Goal: Task Accomplishment & Management: Use online tool/utility

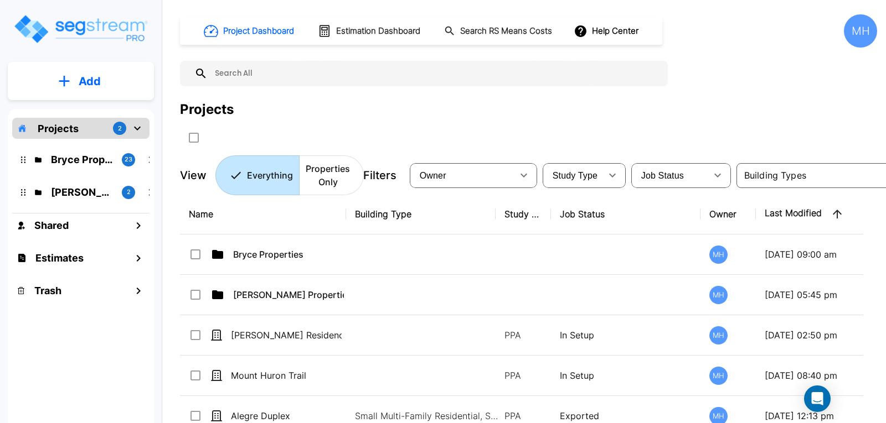
click at [92, 79] on p "Add" at bounding box center [90, 81] width 22 height 17
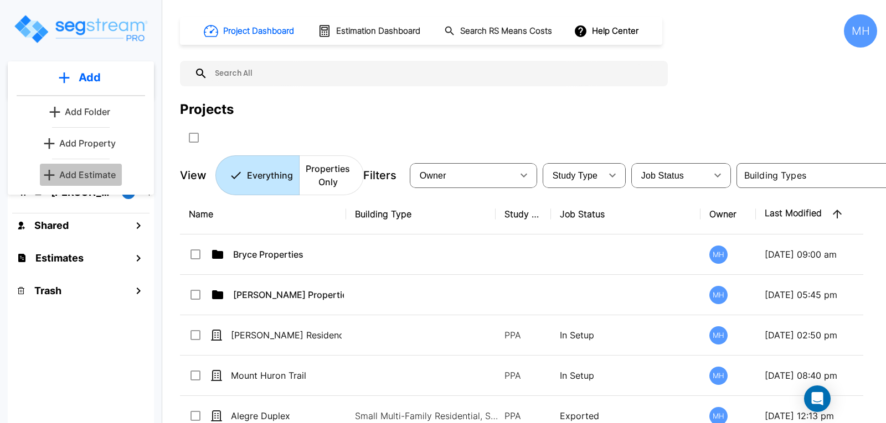
click at [80, 171] on p "Add Estimate" at bounding box center [87, 174] width 56 height 13
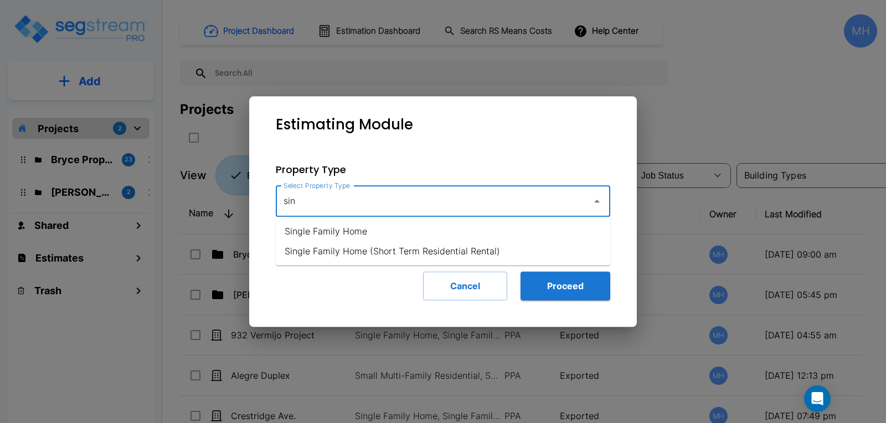
click at [342, 227] on li "Single Family Home" at bounding box center [443, 231] width 334 height 20
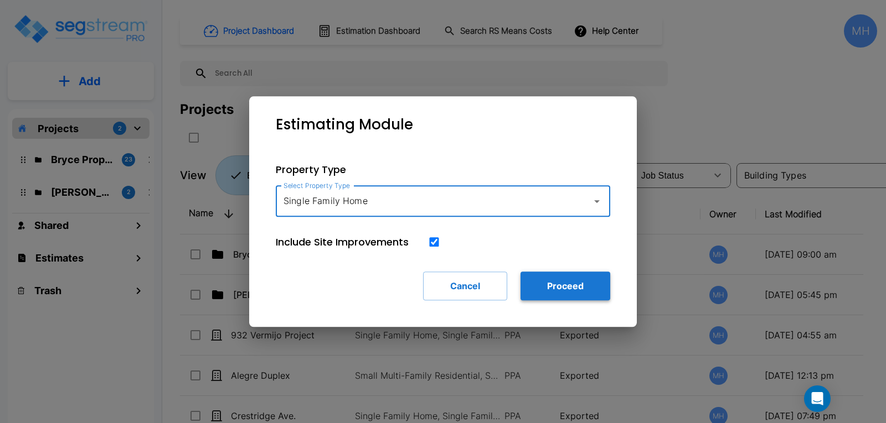
type input "Single Family Home"
click at [562, 281] on button "Proceed" at bounding box center [565, 286] width 90 height 29
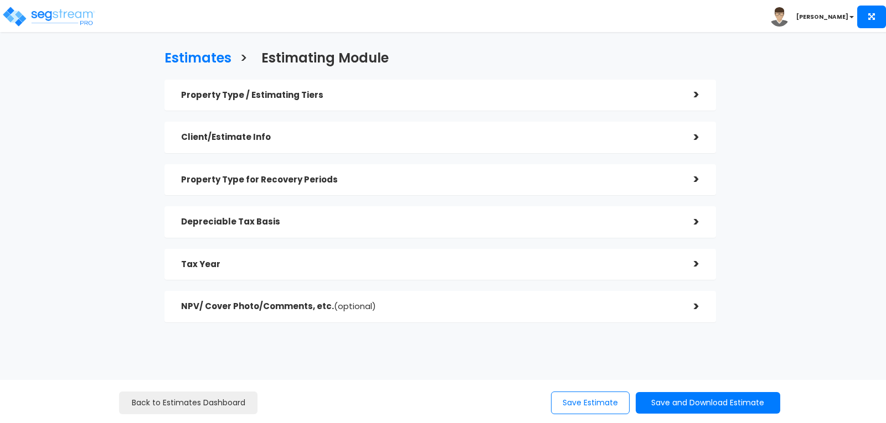
checkbox input "true"
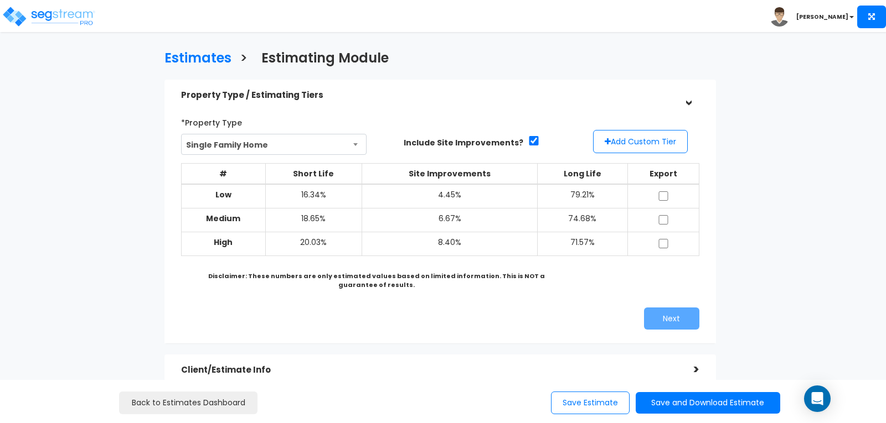
click at [660, 236] on td at bounding box center [663, 244] width 71 height 24
click at [663, 243] on input "checkbox" at bounding box center [663, 243] width 11 height 9
checkbox input "true"
click at [656, 312] on button "Next" at bounding box center [671, 319] width 55 height 22
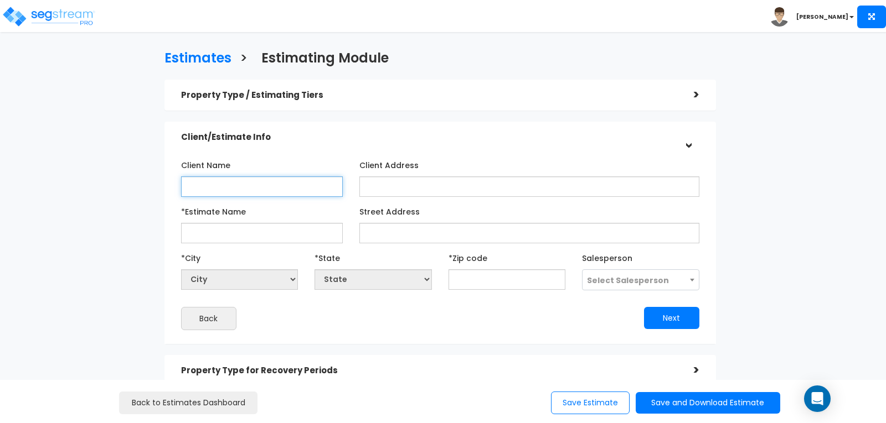
click at [292, 187] on input "Client Name" at bounding box center [262, 187] width 162 height 20
type input "Rasmussen"
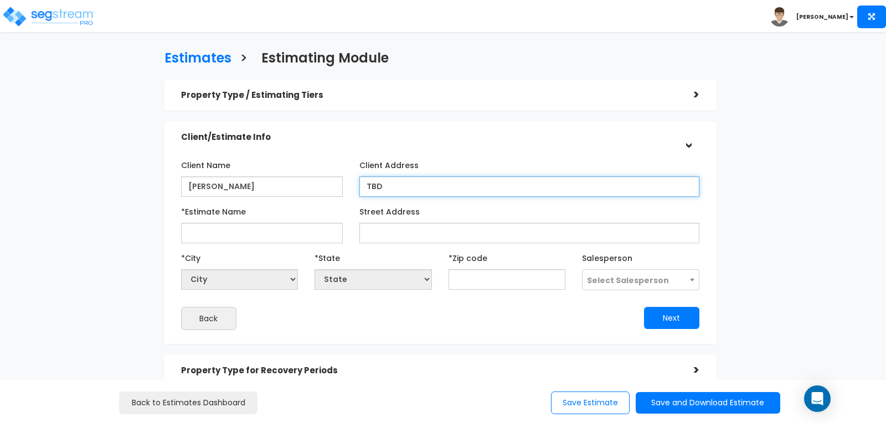
type input "TBD"
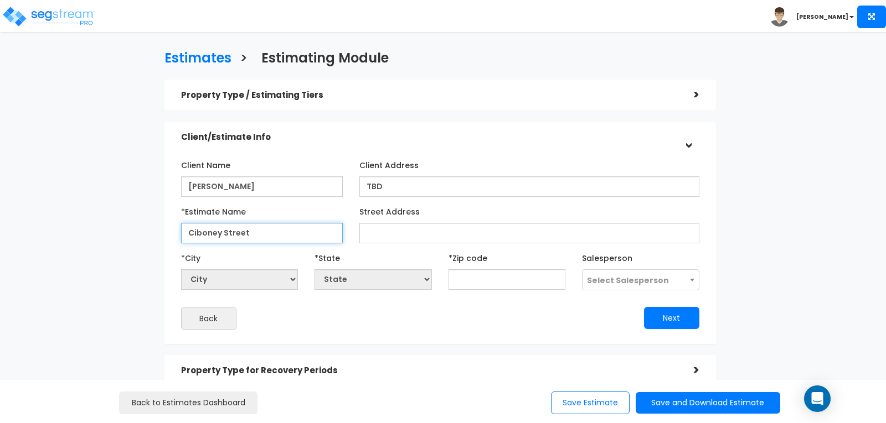
type input "Ciboney Street"
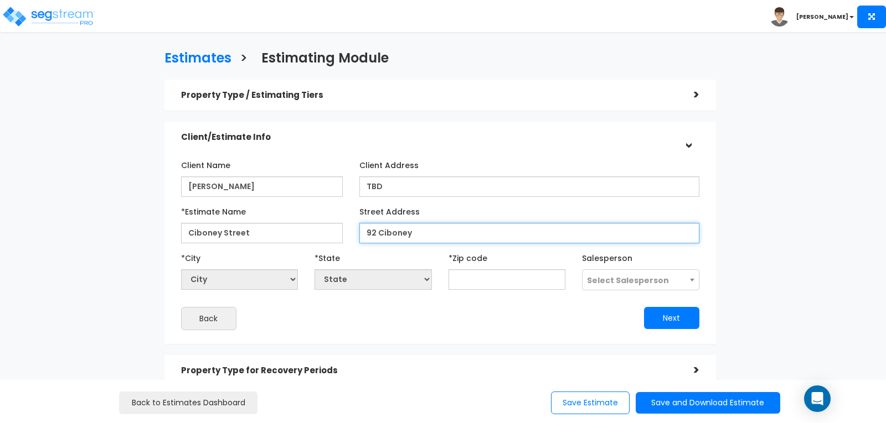
type input "92 Ciboney"
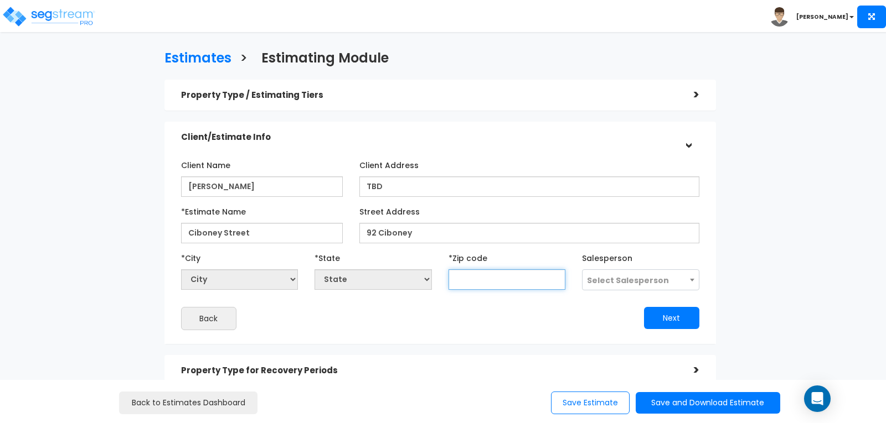
select select "National Average"
type input "32"
select select "FL"
type input "32550"
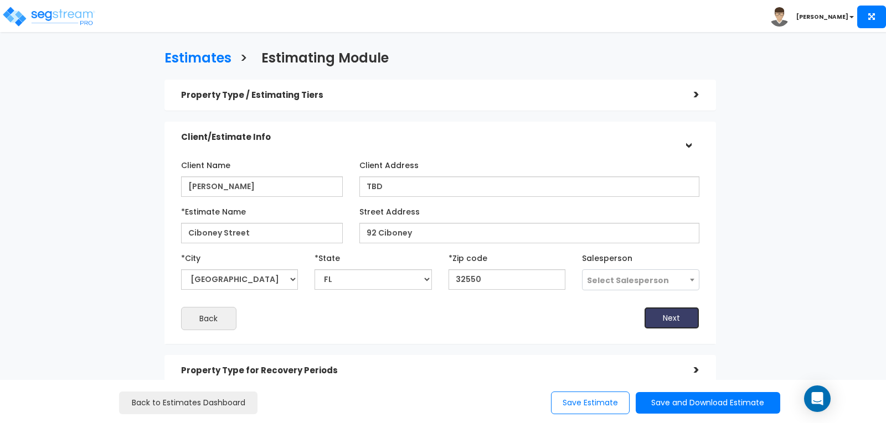
click at [656, 317] on button "Next" at bounding box center [671, 318] width 55 height 22
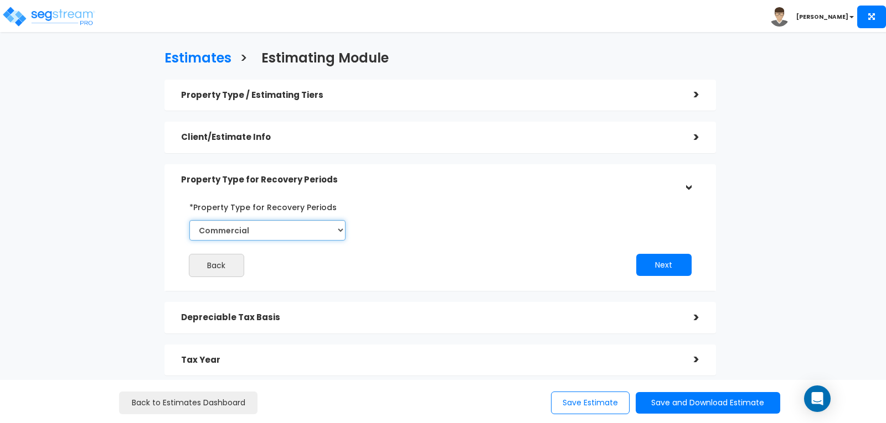
click at [339, 229] on select "Commercial Residential" at bounding box center [267, 230] width 156 height 20
select select "Residential"
click at [189, 220] on select "Commercial Residential" at bounding box center [267, 230] width 156 height 20
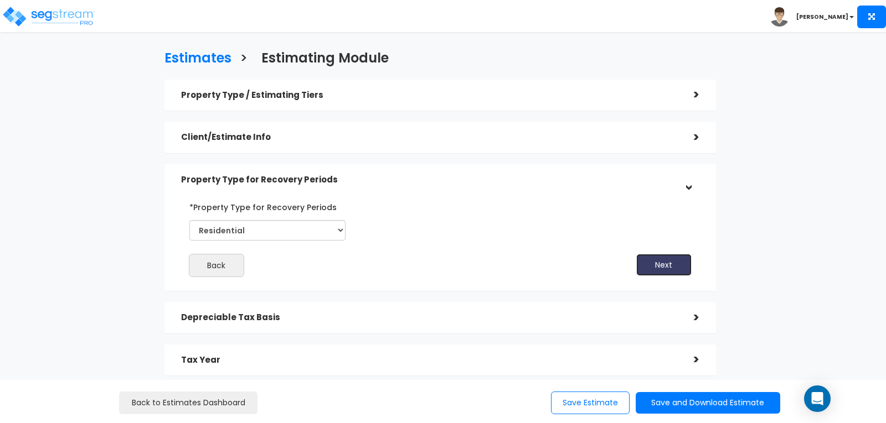
click at [663, 258] on button "Next" at bounding box center [663, 265] width 55 height 22
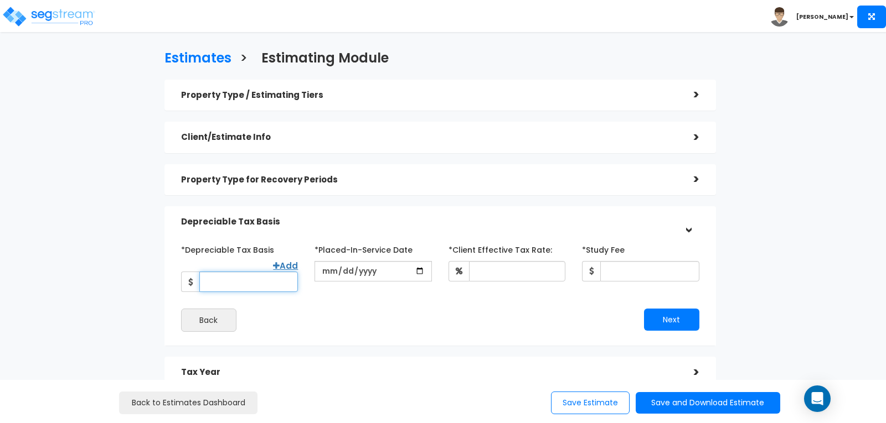
click at [234, 273] on input "*Depreciable Tax Basis" at bounding box center [248, 282] width 99 height 20
type input "950,000"
click at [332, 272] on input "date" at bounding box center [372, 271] width 117 height 20
type input "2025-09-01"
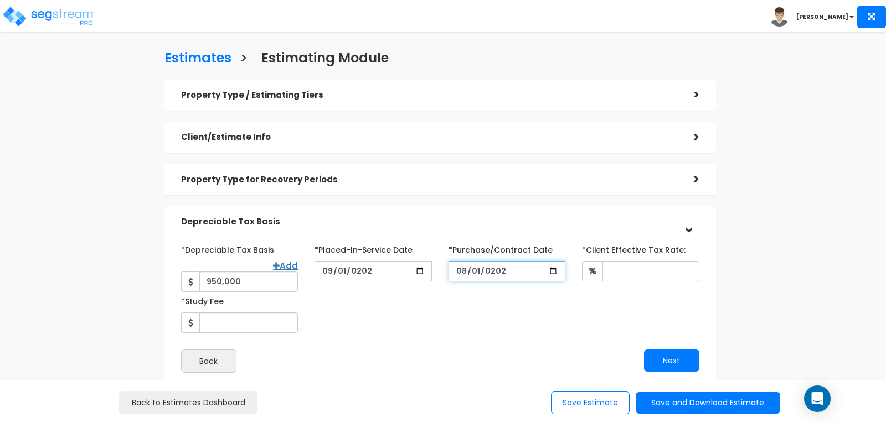
type input "2025-08-01"
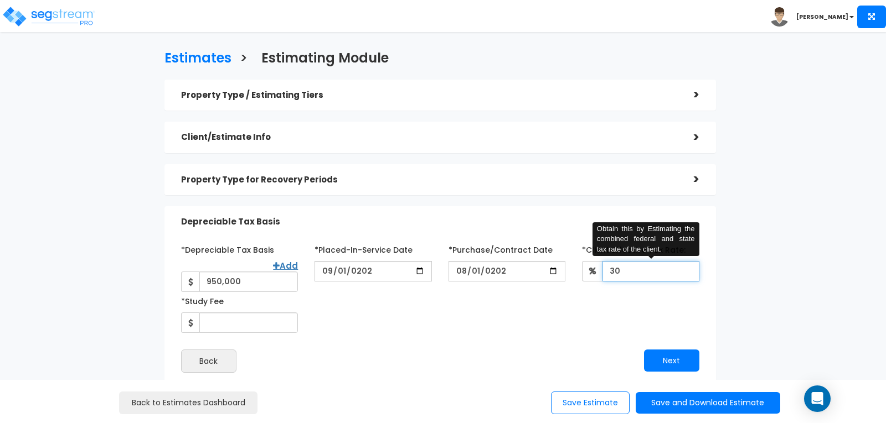
type input "30"
click at [239, 315] on input "*Study Fee" at bounding box center [248, 323] width 99 height 20
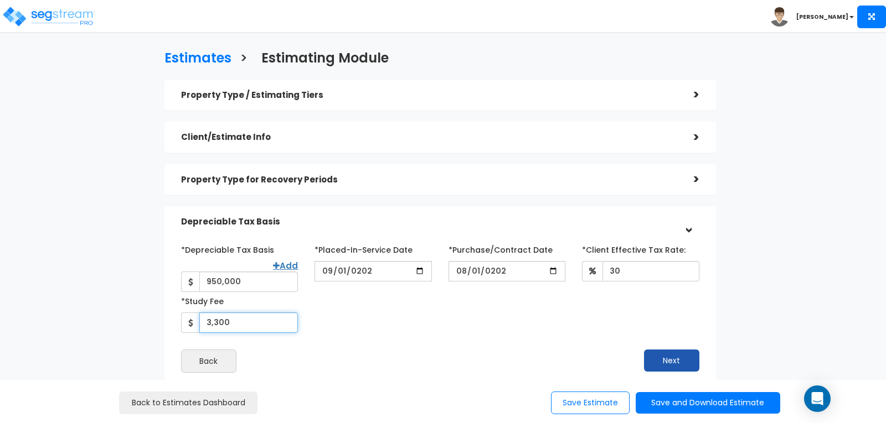
type input "3,300"
click at [664, 350] on button "Next" at bounding box center [671, 361] width 55 height 22
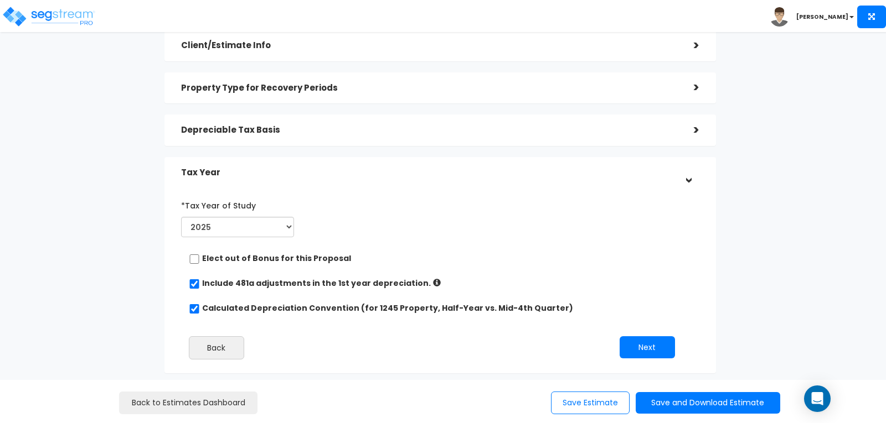
scroll to position [111, 0]
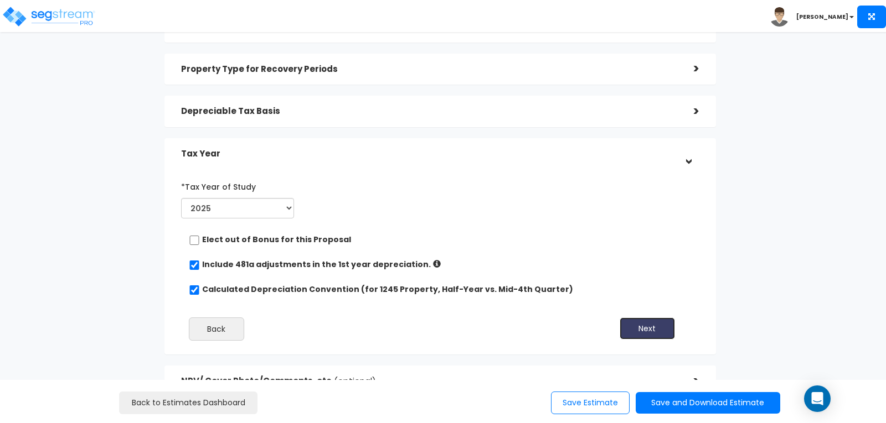
click at [643, 330] on button "Next" at bounding box center [646, 329] width 55 height 22
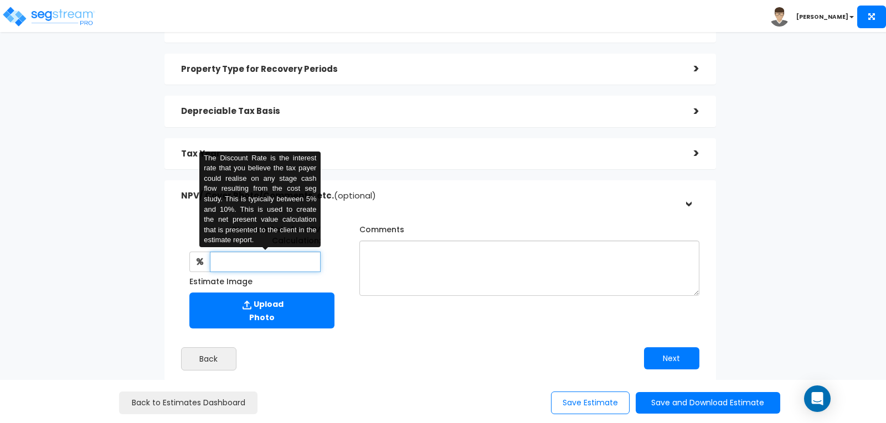
click at [286, 258] on input "text" at bounding box center [265, 262] width 111 height 20
type input "8"
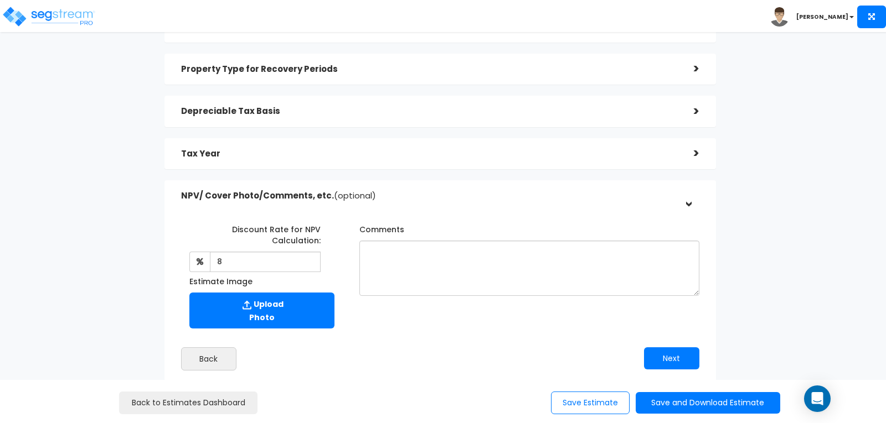
click at [503, 309] on div "Discount Rate for NPV Calculation: 8 The Discount Rate is the interest rate tha…" at bounding box center [440, 274] width 535 height 119
click at [666, 353] on button "Next" at bounding box center [671, 359] width 55 height 22
click at [681, 400] on button "Save and Download Estimate" at bounding box center [707, 403] width 144 height 22
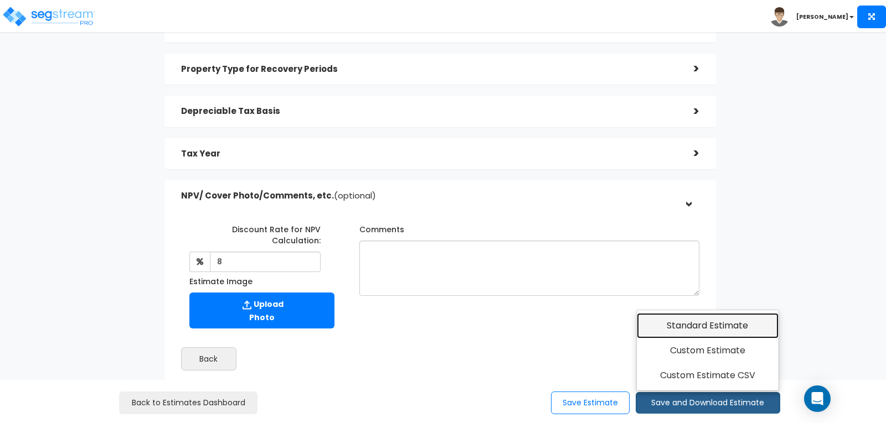
click at [680, 327] on link "Standard Estimate" at bounding box center [708, 325] width 142 height 25
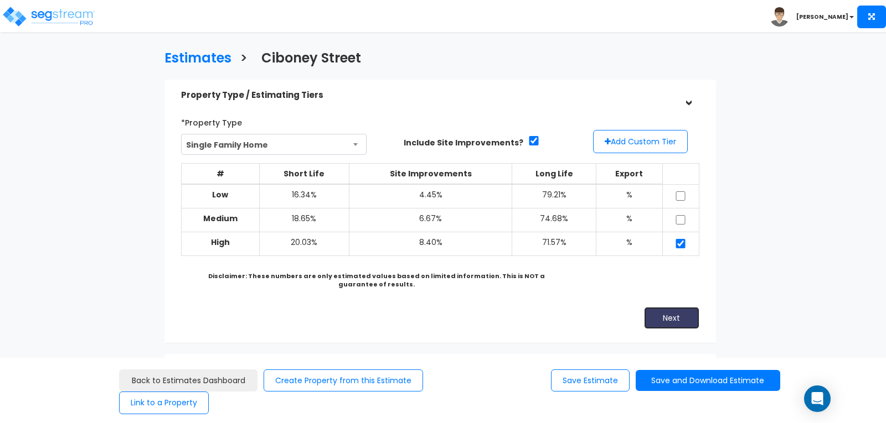
click at [674, 317] on button "Next" at bounding box center [671, 318] width 55 height 22
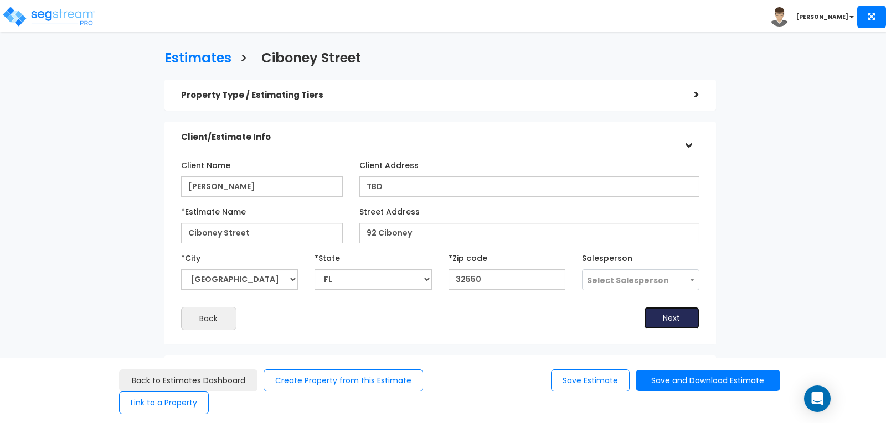
click at [674, 317] on button "Next" at bounding box center [671, 318] width 55 height 22
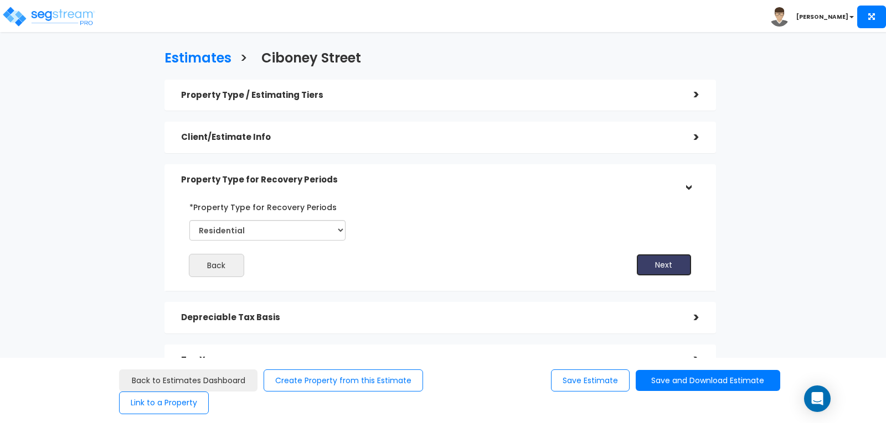
click at [658, 268] on button "Next" at bounding box center [663, 265] width 55 height 22
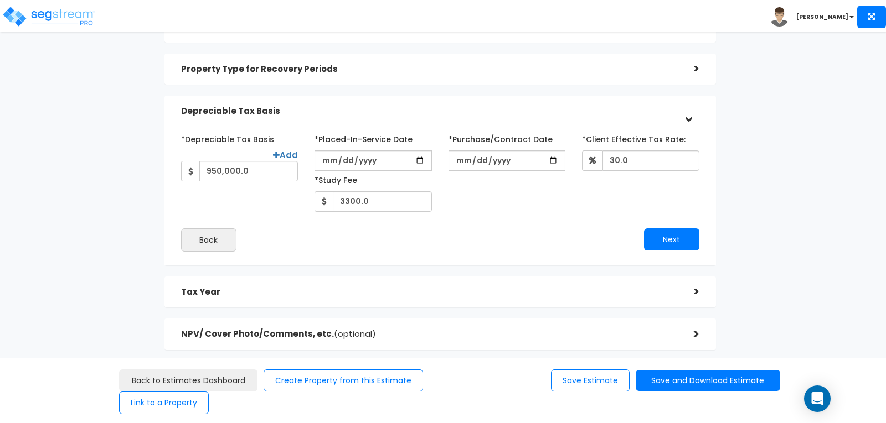
scroll to position [132, 0]
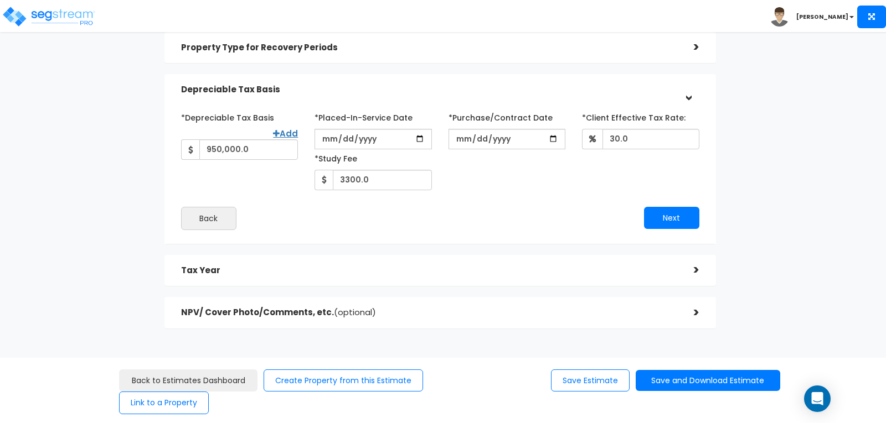
click at [696, 267] on div ">" at bounding box center [688, 270] width 22 height 17
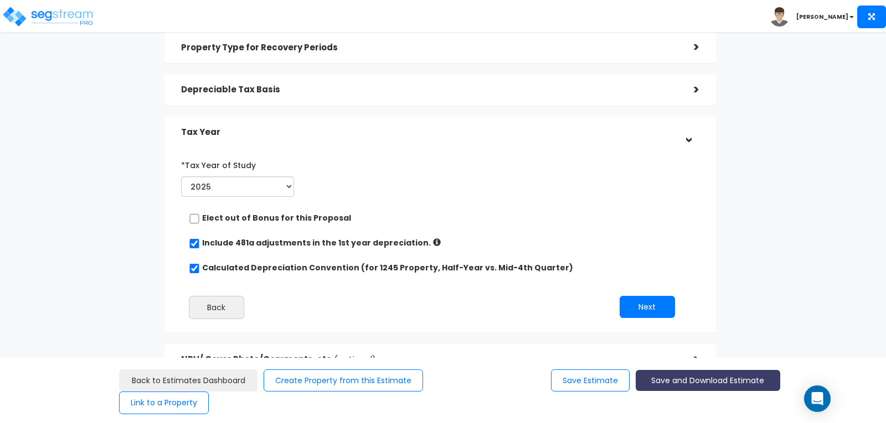
click at [685, 379] on button "Save and Download Estimate" at bounding box center [707, 381] width 144 height 22
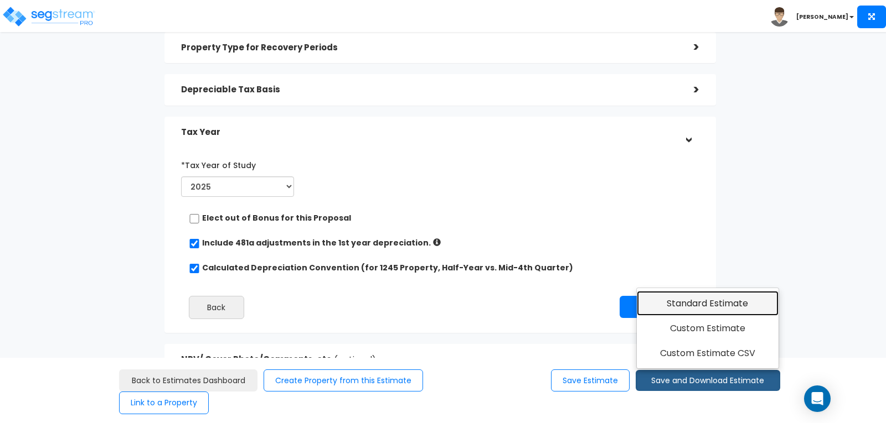
click at [689, 300] on link "Standard Estimate" at bounding box center [708, 303] width 142 height 25
